Goal: Navigation & Orientation: Understand site structure

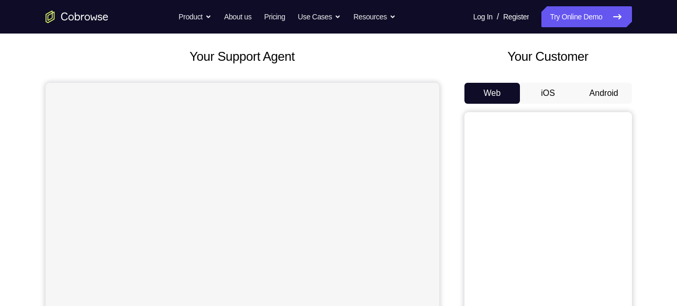
scroll to position [54, 0]
click at [587, 86] on button "Android" at bounding box center [604, 92] width 56 height 21
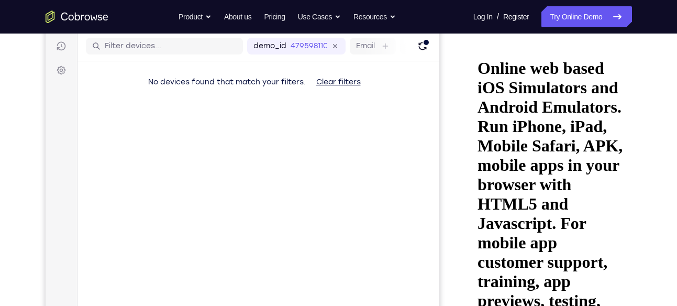
scroll to position [0, 0]
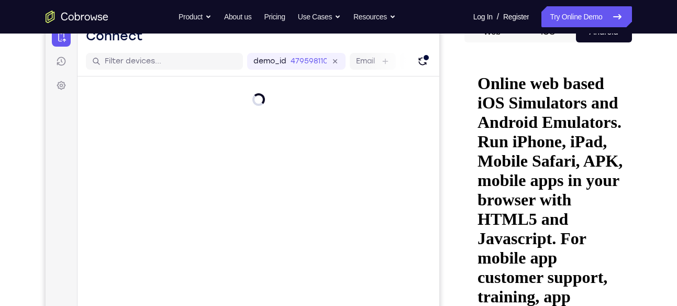
scroll to position [114, 0]
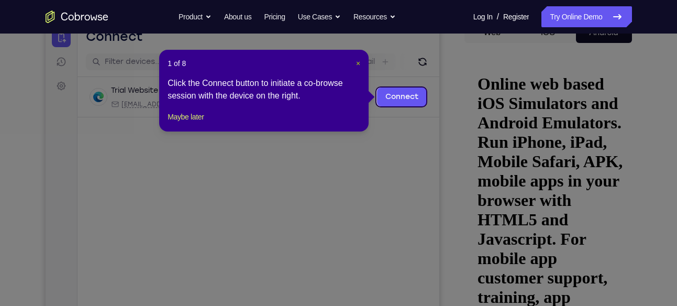
click at [359, 59] on span "×" at bounding box center [358, 63] width 4 height 8
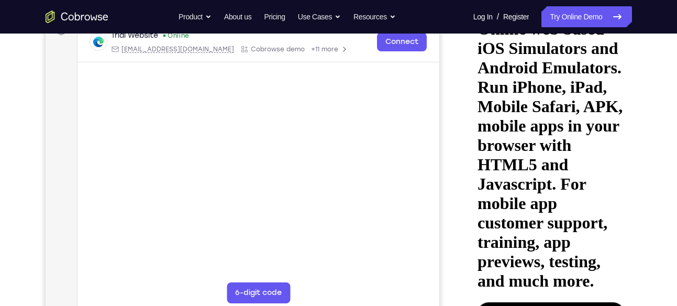
scroll to position [220, 0]
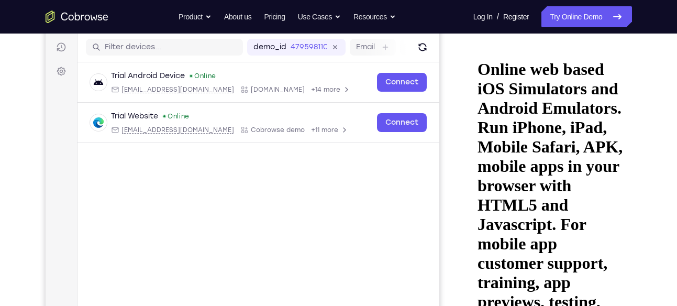
scroll to position [128, 0]
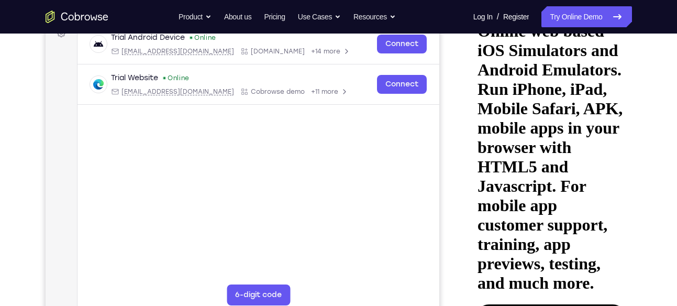
scroll to position [170, 0]
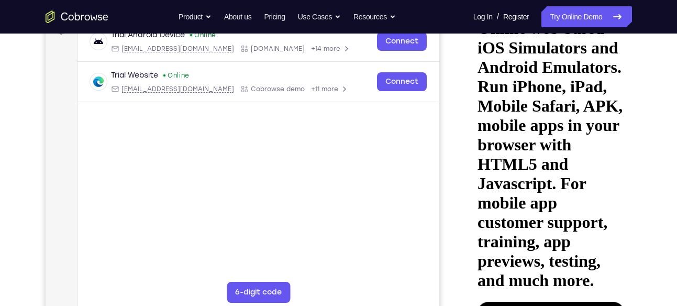
scroll to position [169, 0]
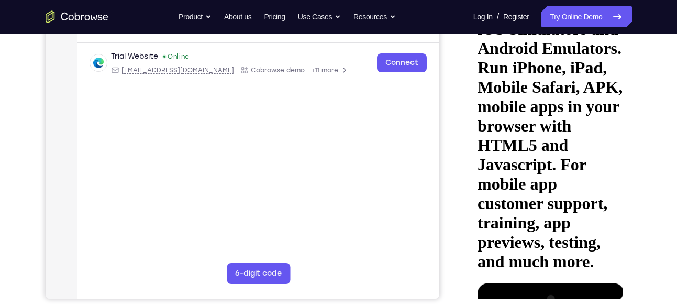
scroll to position [189, 0]
